Goal: Obtain resource: Obtain resource

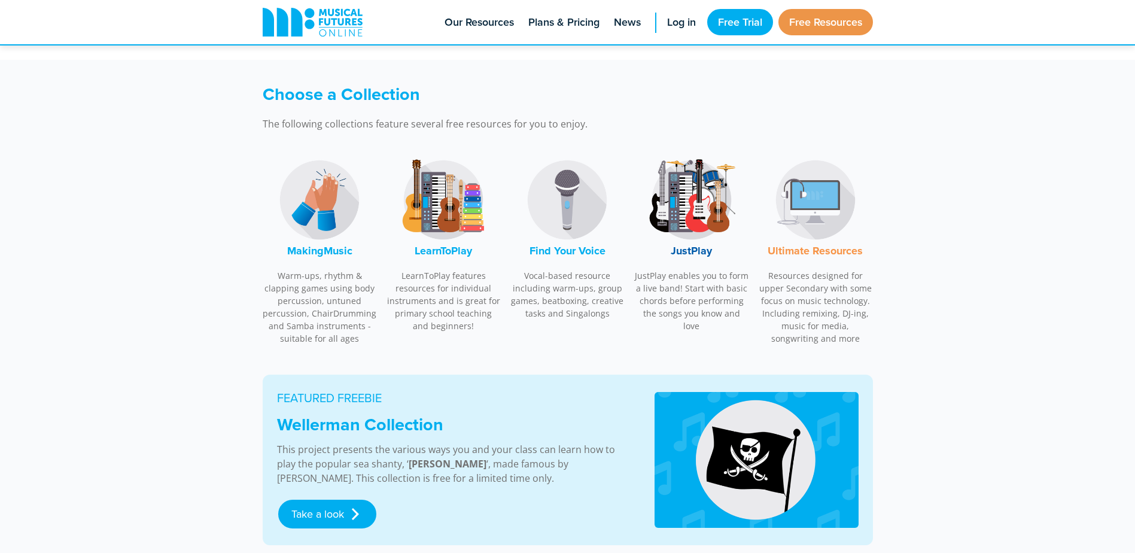
scroll to position [263, 0]
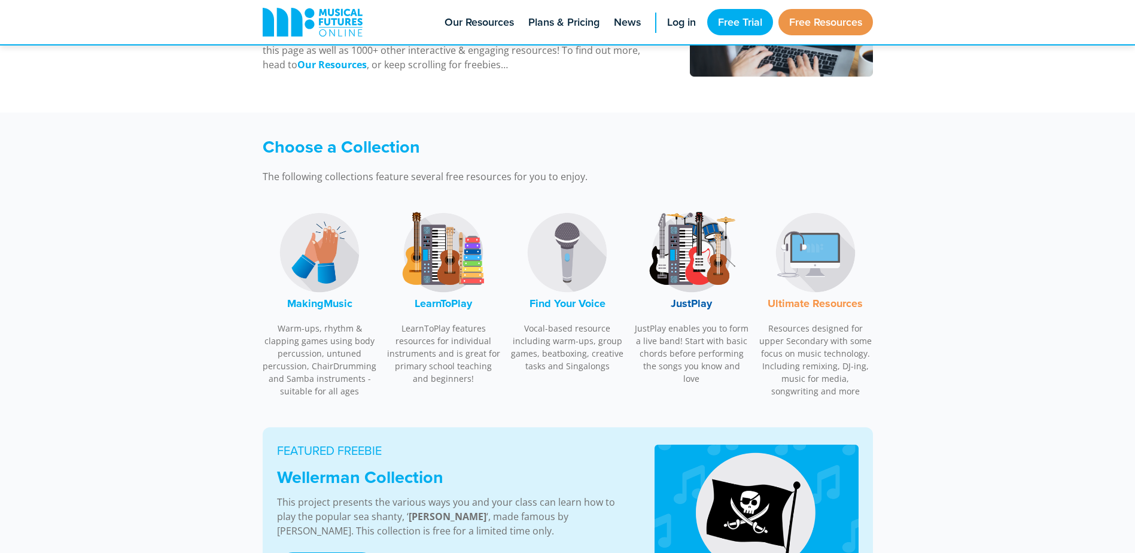
click at [313, 255] on img at bounding box center [320, 253] width 90 height 90
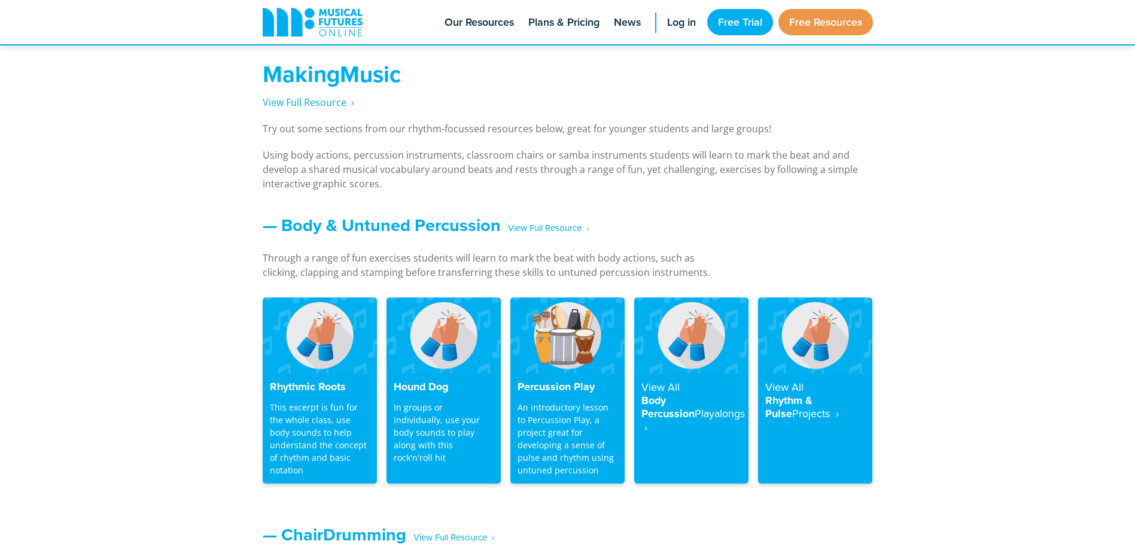
scroll to position [885, 0]
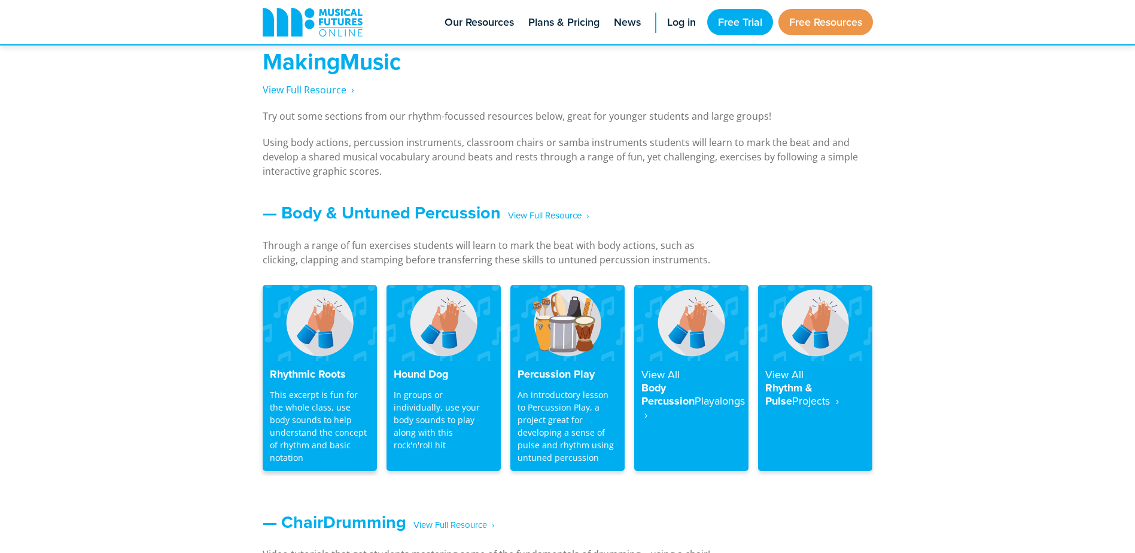
click at [339, 335] on img at bounding box center [320, 323] width 114 height 76
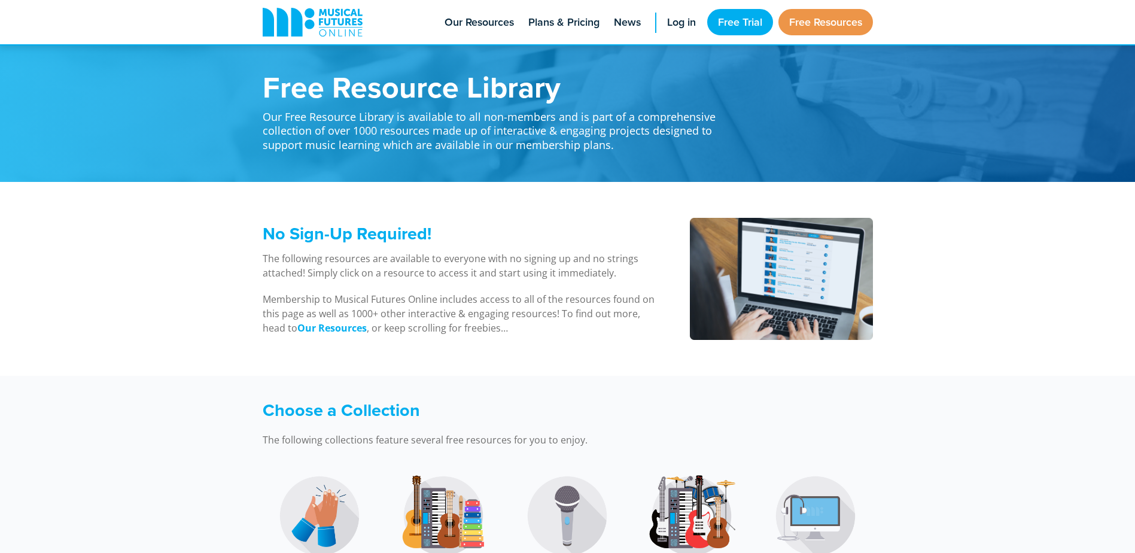
scroll to position [885, 0]
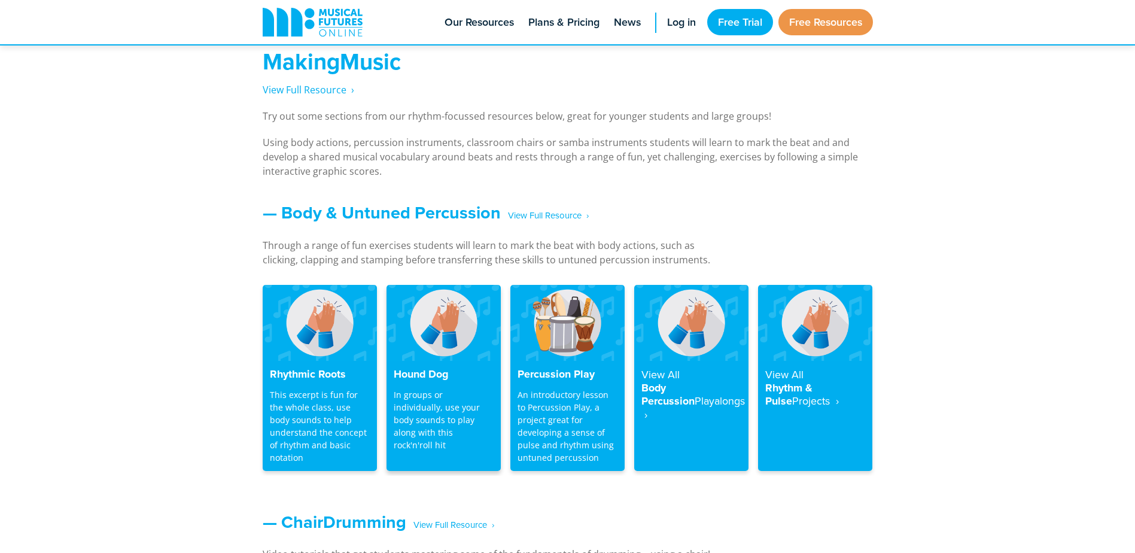
click at [449, 339] on img at bounding box center [443, 323] width 114 height 76
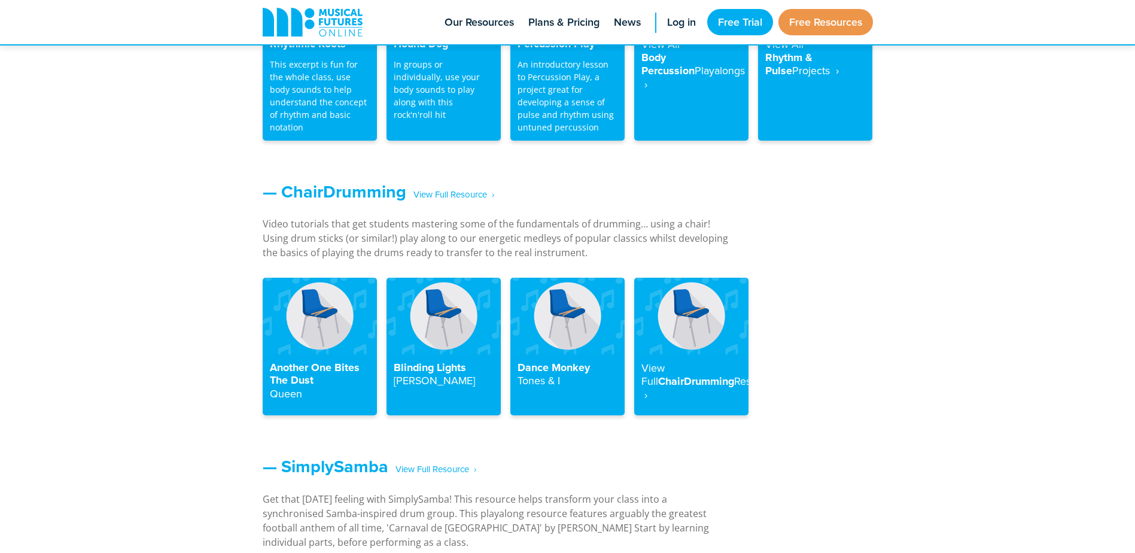
scroll to position [1277, 0]
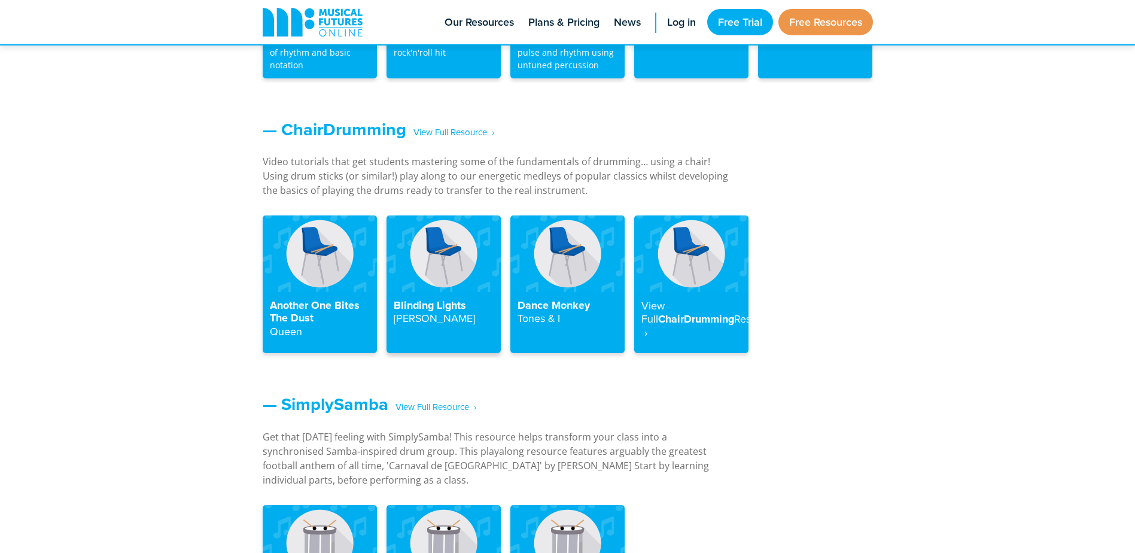
click at [417, 255] on img at bounding box center [443, 253] width 114 height 76
